Goal: Task Accomplishment & Management: Use online tool/utility

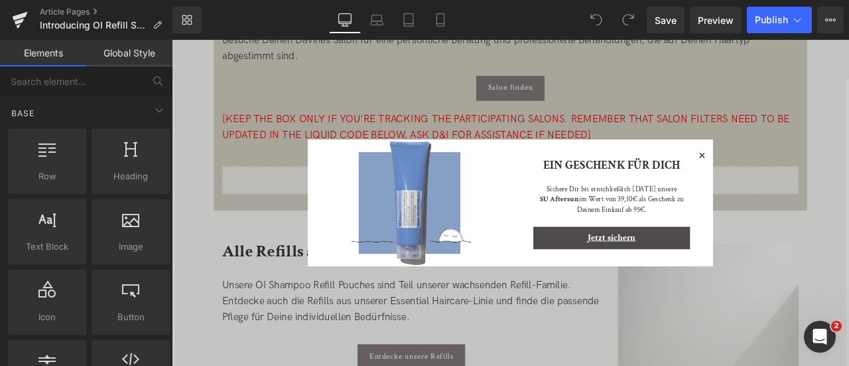
scroll to position [2285, 0]
click at [795, 173] on icon at bounding box center [800, 177] width 16 height 16
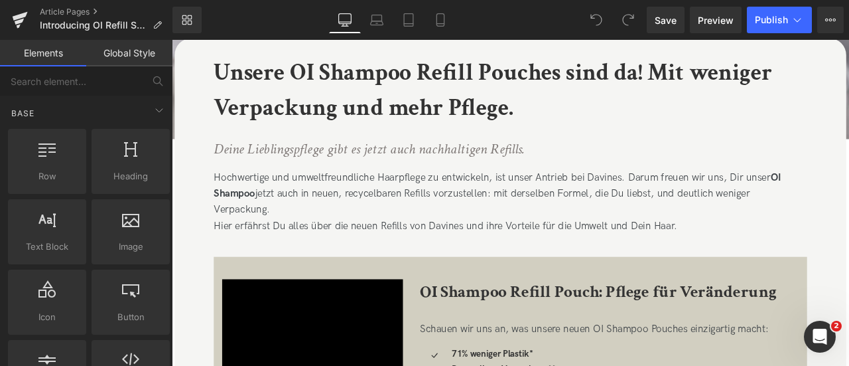
scroll to position [283, 0]
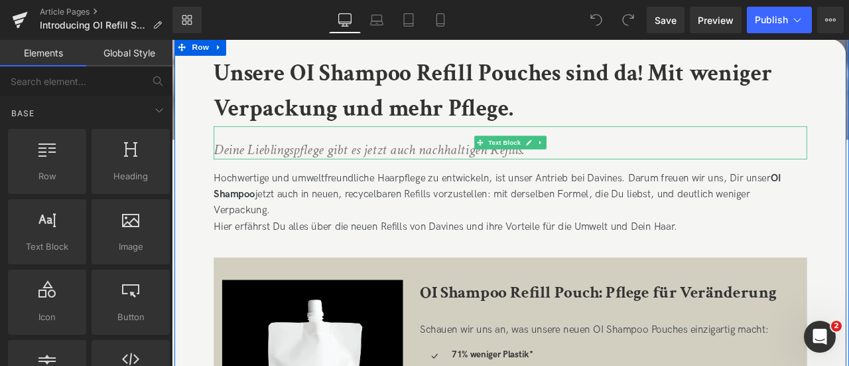
click at [462, 171] on icon "Deine Lieblingspflege gibt es jetzt auch nachhaltigen Refills." at bounding box center [406, 169] width 369 height 23
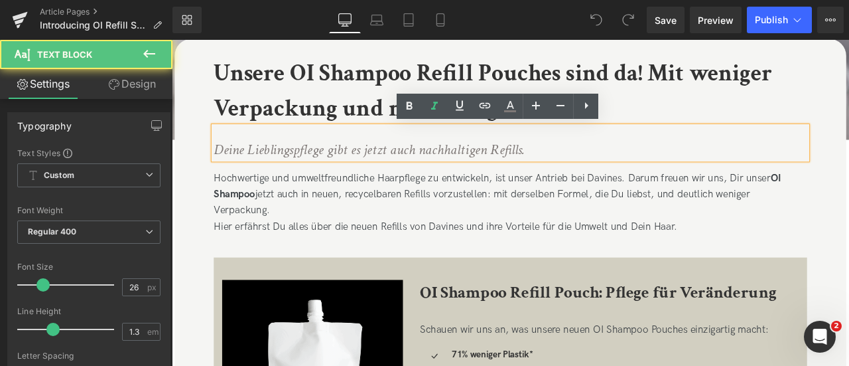
click at [462, 171] on icon "Deine Lieblingspflege gibt es jetzt auch nachhaltigen Refills." at bounding box center [406, 169] width 369 height 23
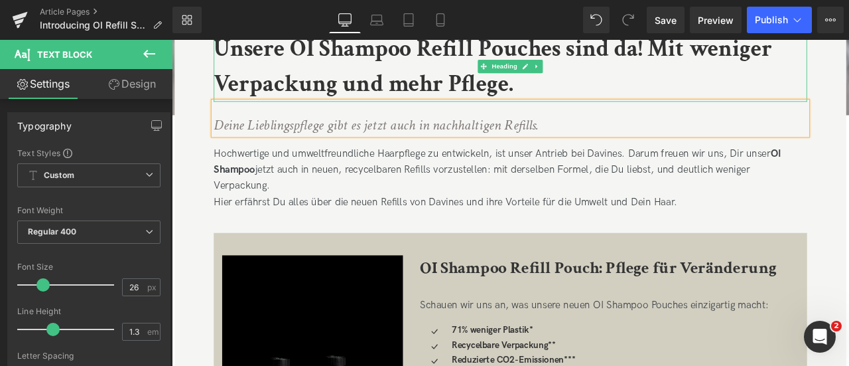
scroll to position [314, 0]
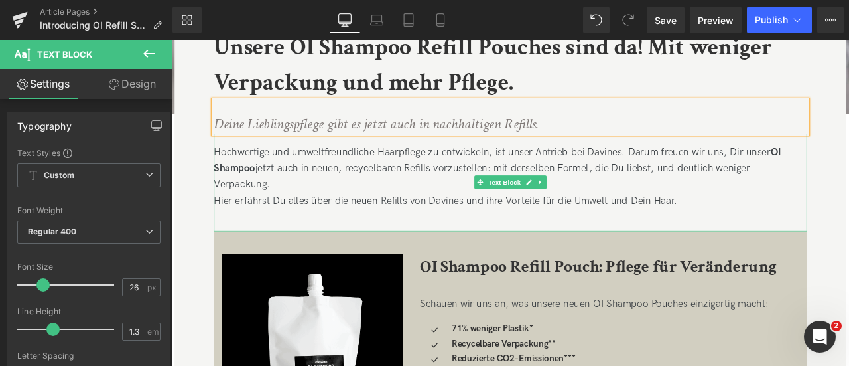
click at [701, 175] on div "Hochwertige und umweltfreundliche Haarpflege zu entwickeln, ist unser Antrieb b…" at bounding box center [573, 209] width 703 height 116
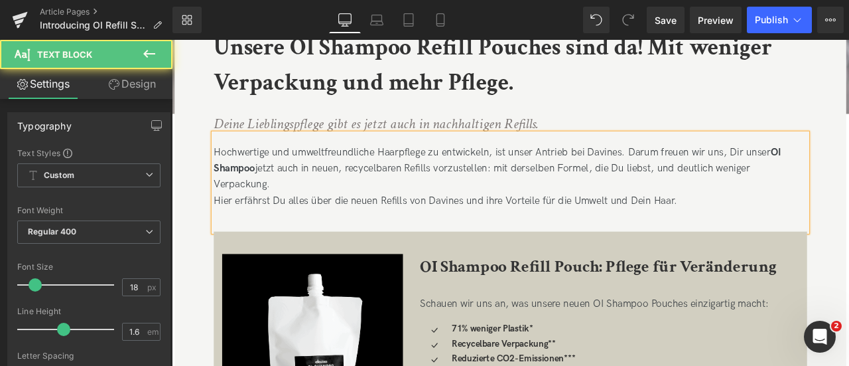
click at [701, 175] on div "Hochwertige und umweltfreundliche Haarpflege zu entwickeln, ist unser Antrieb b…" at bounding box center [573, 209] width 703 height 116
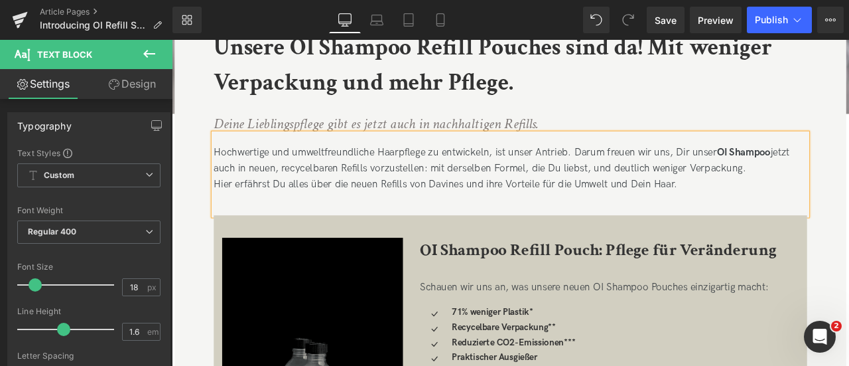
click at [660, 193] on div "Hochwertige und umweltfreundliche Haarpflege zu entwickeln, ist unser Antrieb. …" at bounding box center [573, 199] width 703 height 97
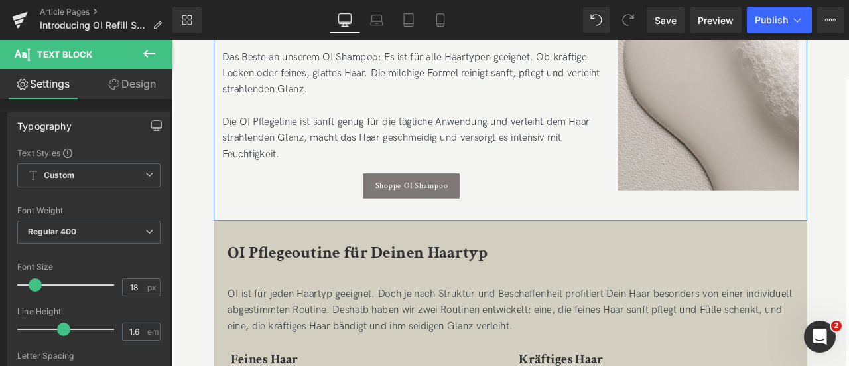
scroll to position [996, 0]
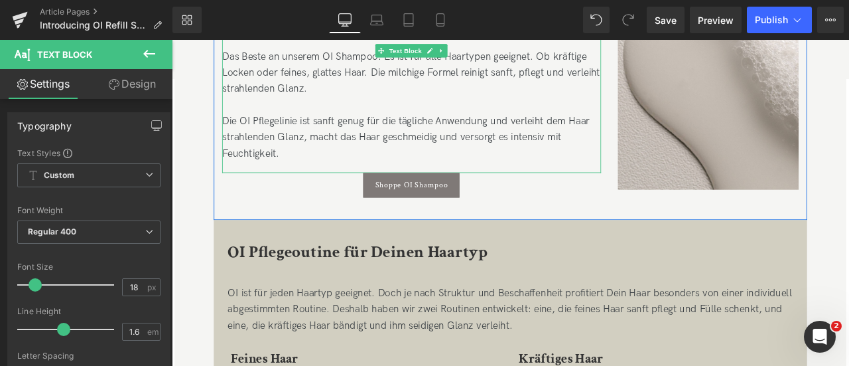
click at [566, 134] on div "Das Beste an unserem OI Shampoo: Es ist für alle Haartypen geeignet. Ob kräftig…" at bounding box center [456, 118] width 449 height 134
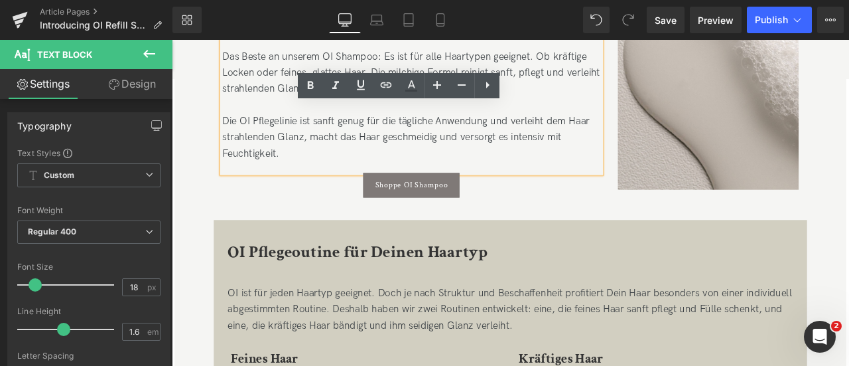
click at [569, 135] on div "Das Beste an unserem OI Shampoo: Es ist für alle Haartypen geeignet. Ob kräftig…" at bounding box center [456, 118] width 449 height 134
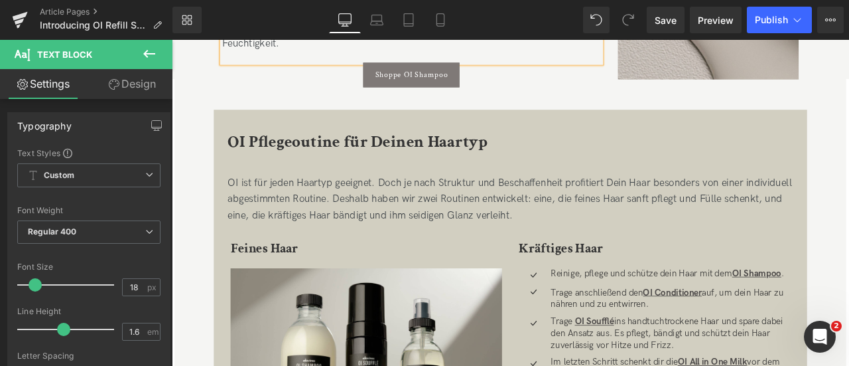
scroll to position [1230, 0]
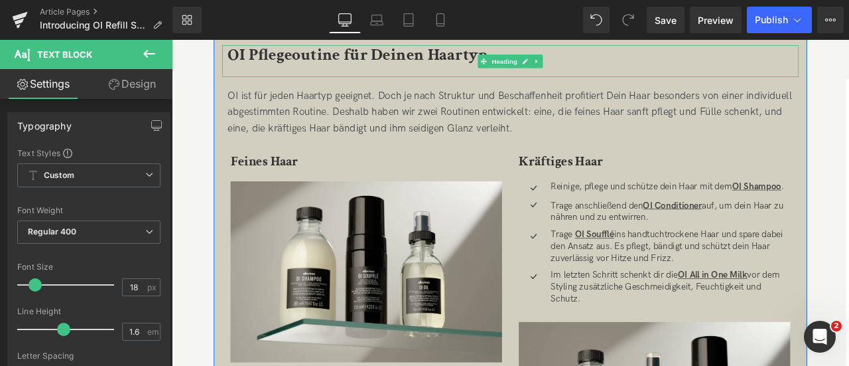
click at [242, 56] on span "OI Pflegeoutine für Deinen Haartyp" at bounding box center [392, 58] width 308 height 26
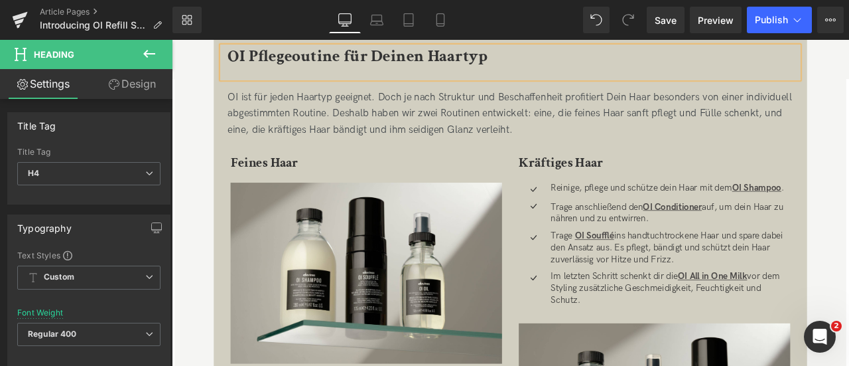
scroll to position [1222, 0]
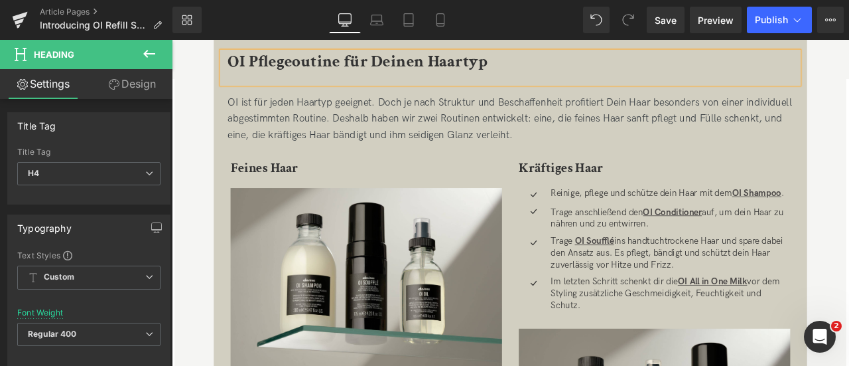
click at [242, 56] on span "OI Pflegeoutine für Deinen Haartyp" at bounding box center [392, 65] width 308 height 26
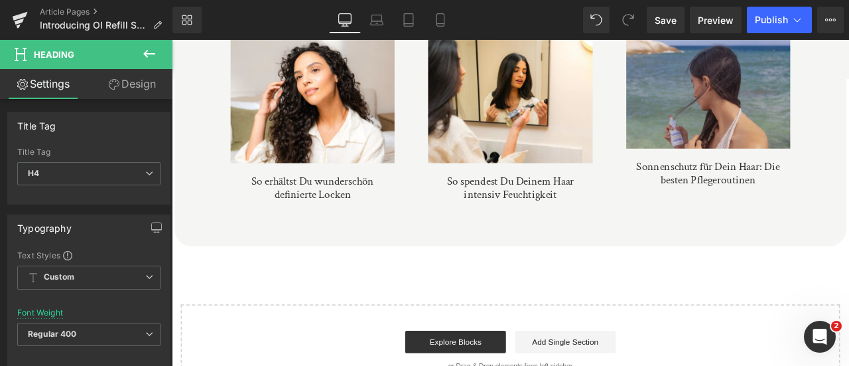
scroll to position [3196, 0]
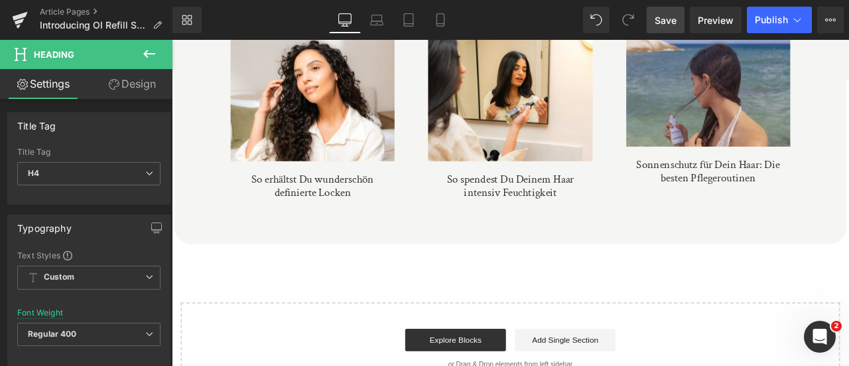
click at [669, 9] on link "Save" at bounding box center [666, 20] width 38 height 27
